Goal: Task Accomplishment & Management: Manage account settings

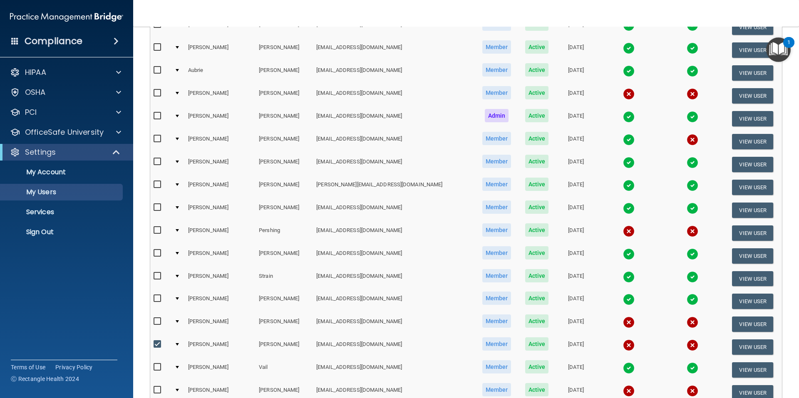
scroll to position [291, 0]
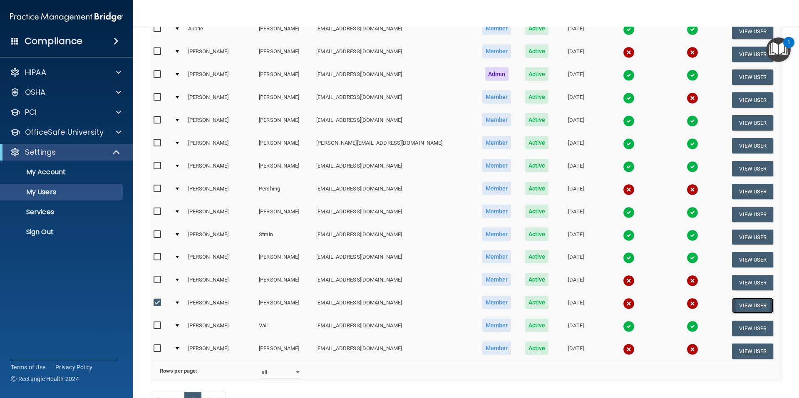
click at [732, 307] on button "View User" at bounding box center [752, 305] width 41 height 15
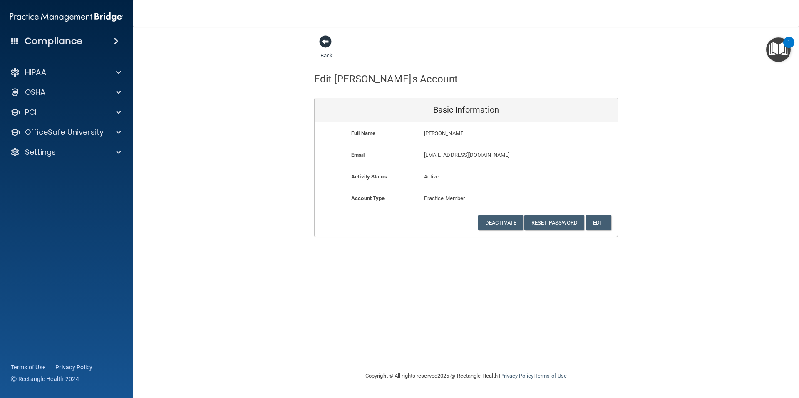
click at [325, 36] on span at bounding box center [325, 41] width 12 height 12
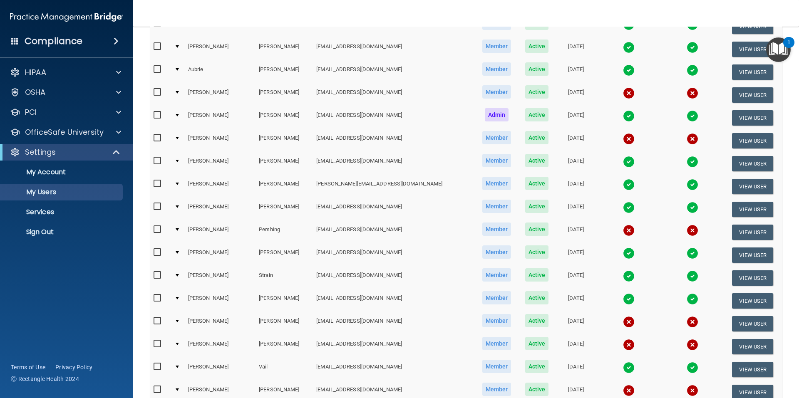
scroll to position [359, 0]
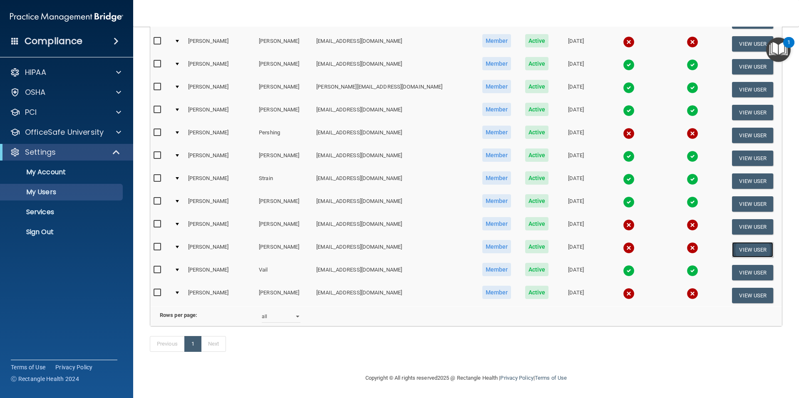
click at [732, 242] on button "View User" at bounding box center [752, 249] width 41 height 15
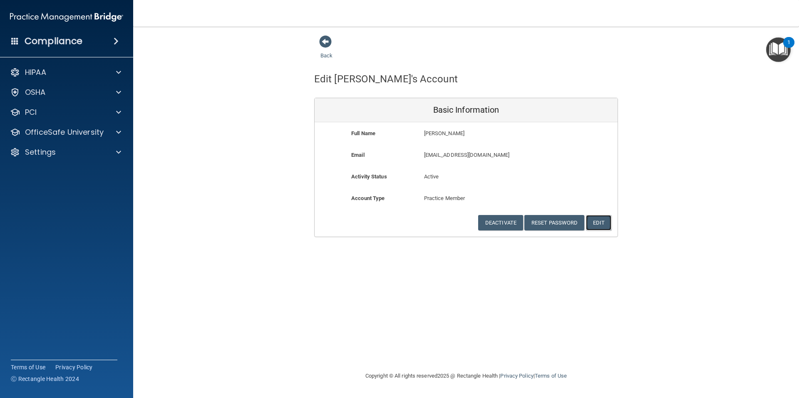
click at [600, 224] on button "Edit" at bounding box center [598, 222] width 25 height 15
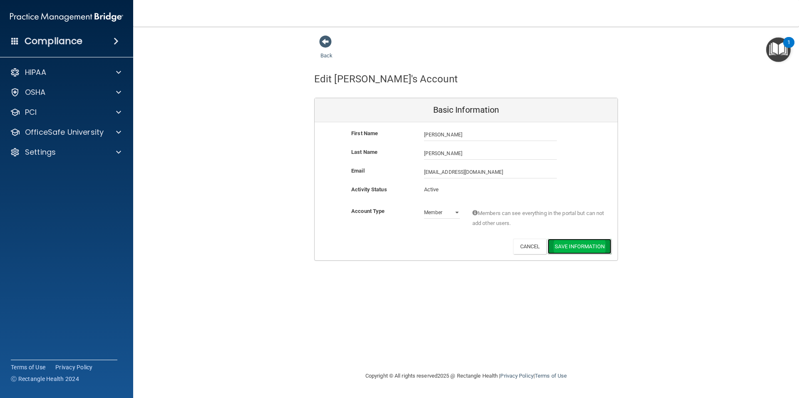
click at [558, 247] on button "Save Information" at bounding box center [580, 246] width 64 height 15
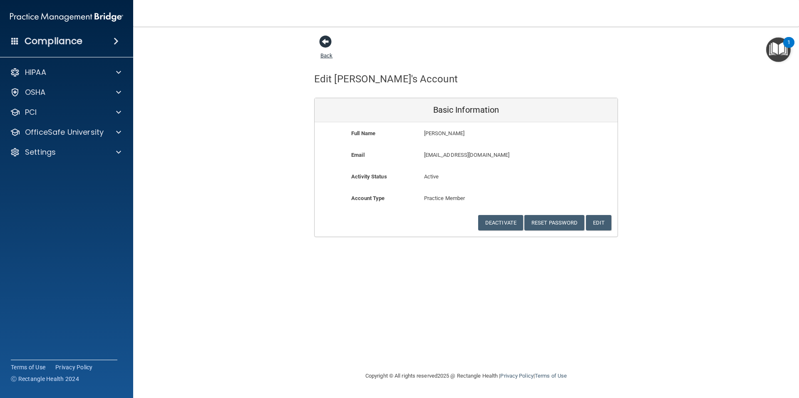
click at [321, 42] on span at bounding box center [325, 41] width 12 height 12
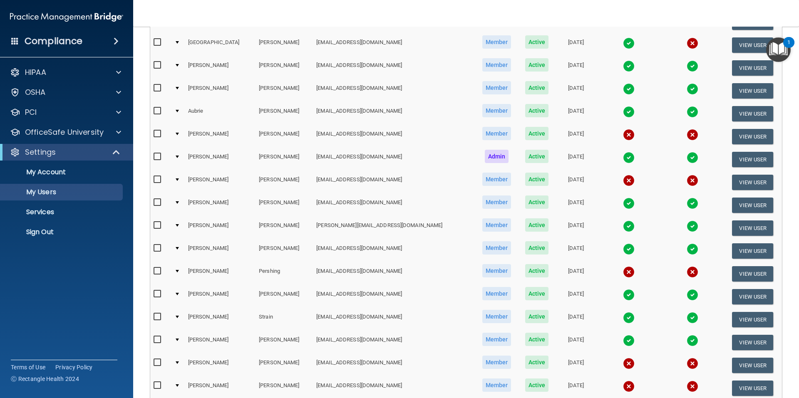
scroll to position [333, 0]
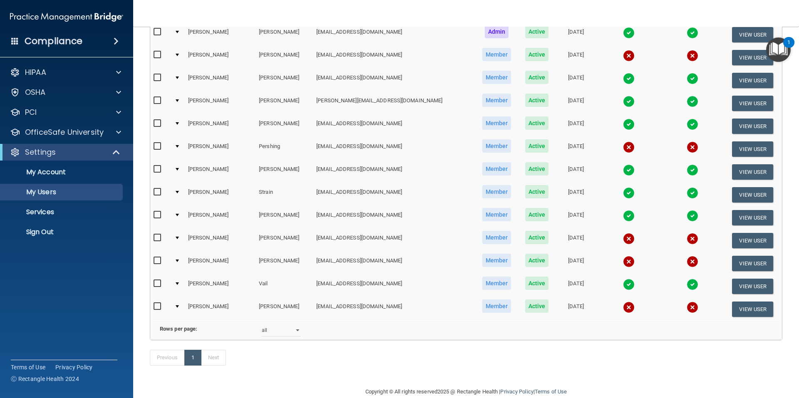
click at [156, 260] on input "checkbox" at bounding box center [159, 261] width 10 height 7
checkbox input "true"
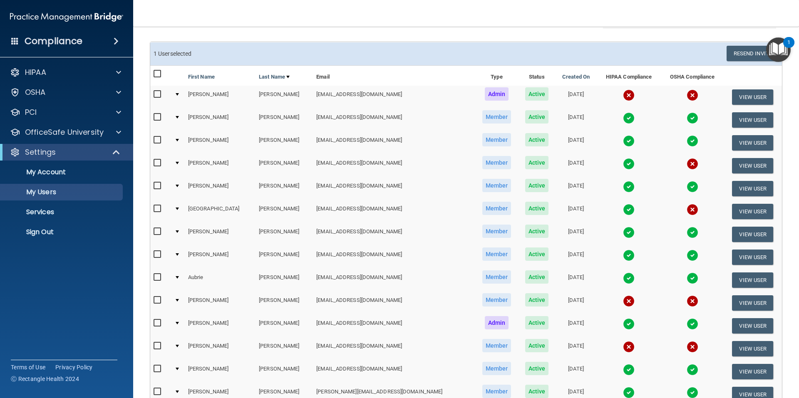
scroll to position [0, 0]
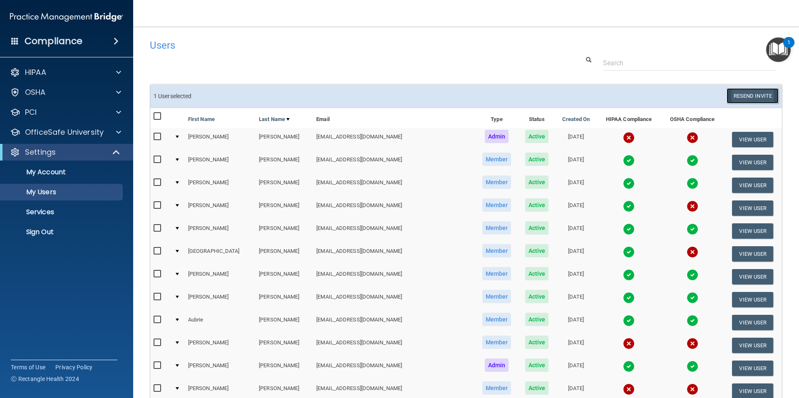
click at [736, 93] on button "Resend Invite" at bounding box center [752, 95] width 52 height 15
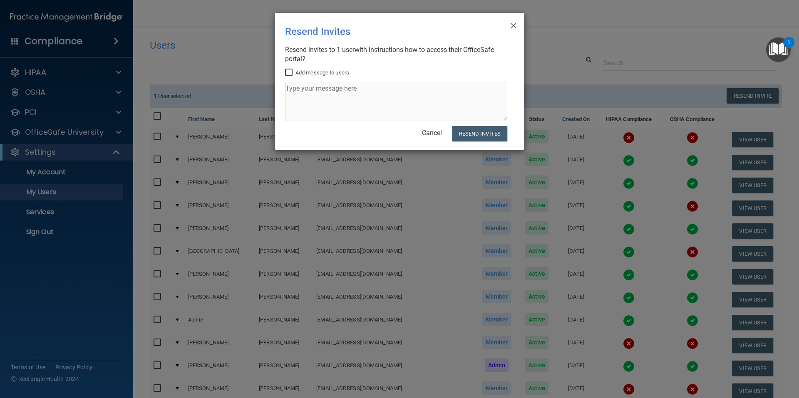
click at [288, 71] on input "Add message to users" at bounding box center [290, 72] width 10 height 7
checkbox input "true"
click at [305, 104] on textarea at bounding box center [396, 101] width 222 height 39
drag, startPoint x: 368, startPoint y: 89, endPoint x: 0, endPoint y: 124, distance: 369.5
click at [34, 112] on div "× Close Resend Invites There was an error while sending the invitations ... Res…" at bounding box center [399, 199] width 799 height 398
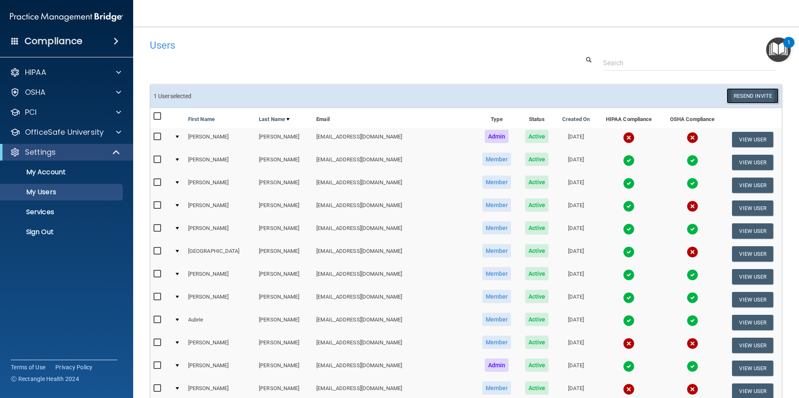
click at [738, 93] on button "Resend Invite" at bounding box center [752, 95] width 52 height 15
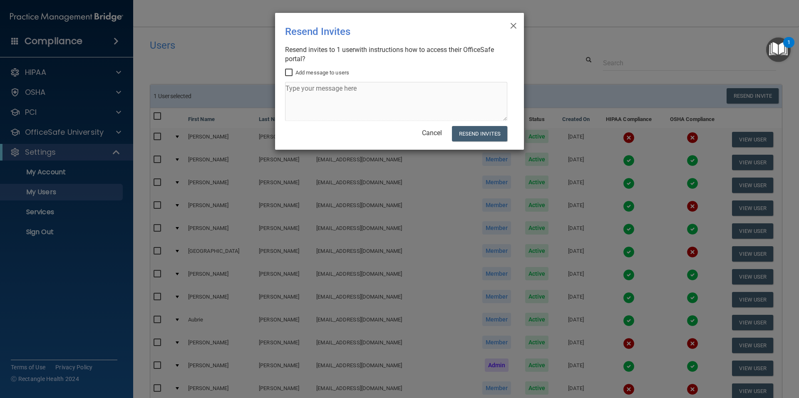
click at [290, 72] on input "Add message to users" at bounding box center [290, 72] width 10 height 7
checkbox input "true"
click at [298, 89] on textarea at bounding box center [396, 101] width 222 height 39
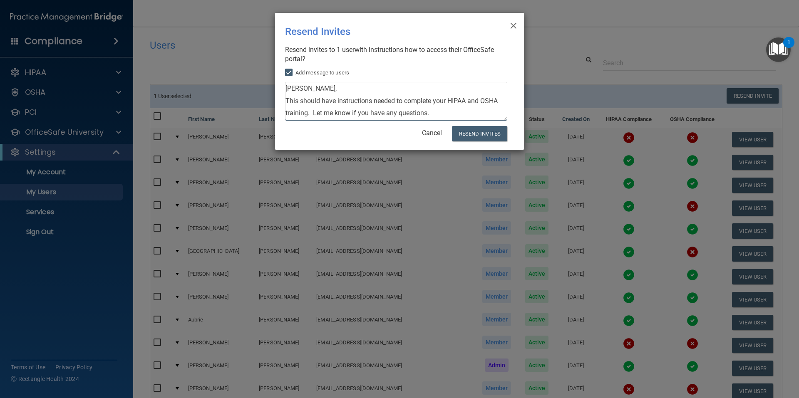
scroll to position [9, 0]
type textarea "[PERSON_NAME], This should have instructions needed to complete your HIPAA and …"
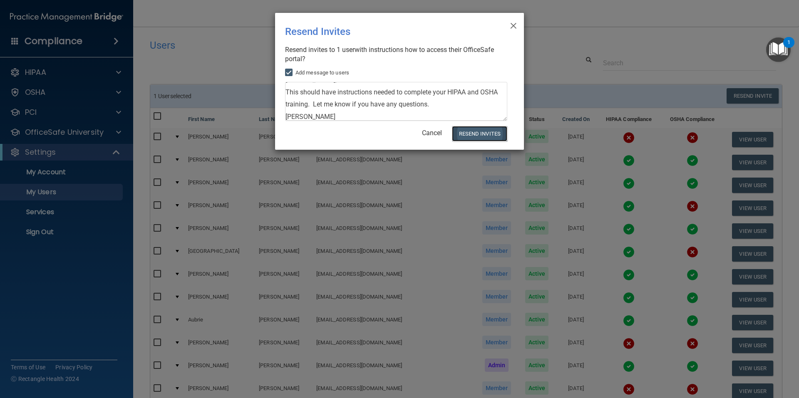
click at [475, 134] on button "Resend Invites" at bounding box center [479, 133] width 55 height 15
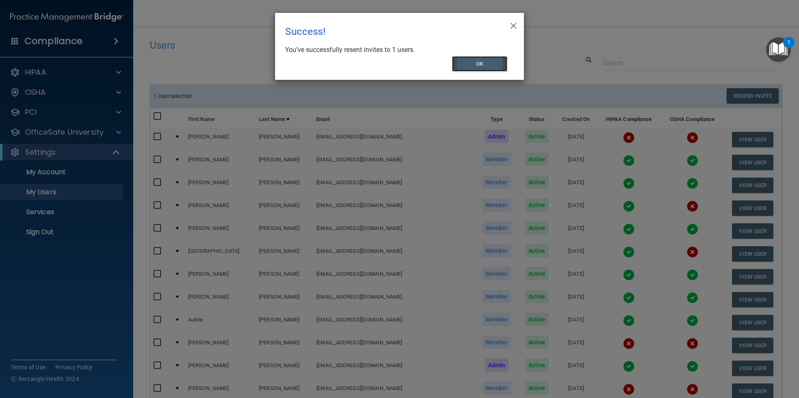
click at [473, 61] on button "OK" at bounding box center [480, 63] width 56 height 15
